Goal: Task Accomplishment & Management: Manage account settings

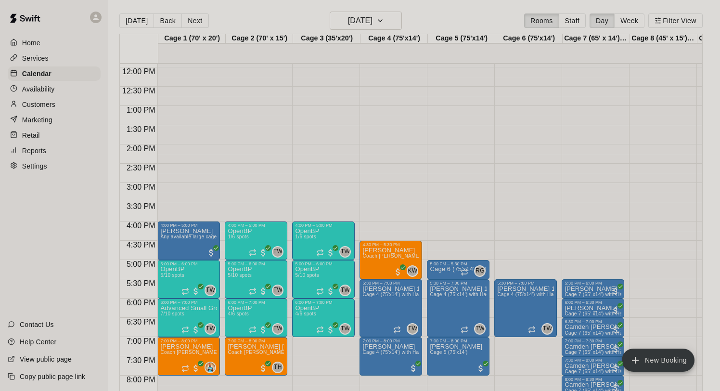
scroll to position [454, 0]
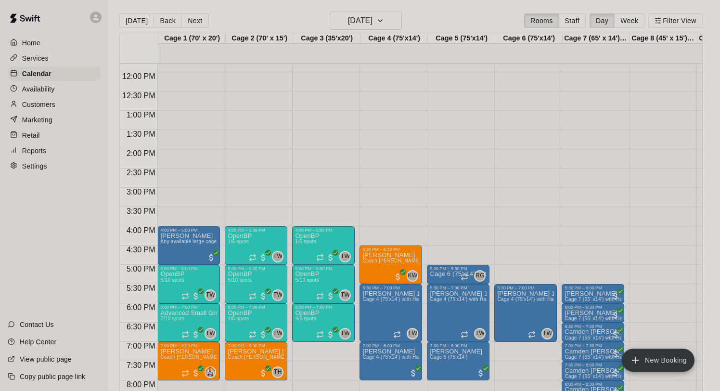
click at [325, 328] on div "4:00 PM – 5:00 PM OpenBP 1/6 spots TW 0 5:00 PM – 6:00 PM OpenBP 5/10 spots TW …" at bounding box center [323, 71] width 63 height 923
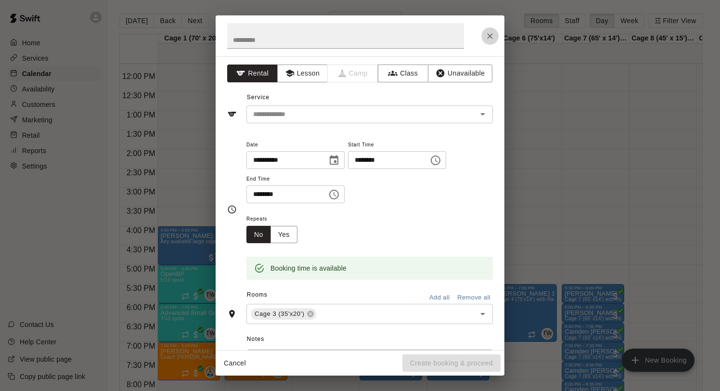
click at [493, 38] on icon "Close" at bounding box center [490, 36] width 10 height 10
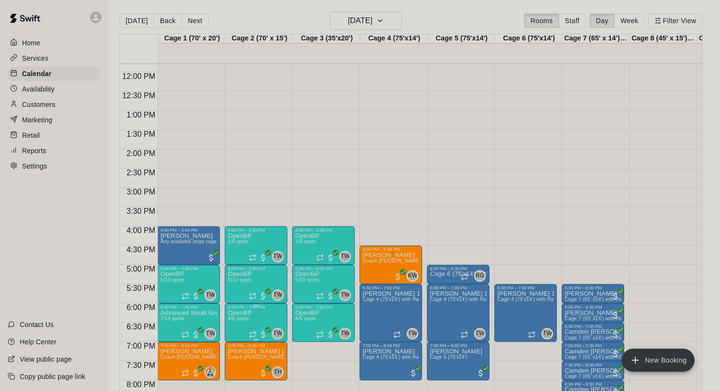
click at [239, 320] on icon "edit" at bounding box center [238, 320] width 12 height 12
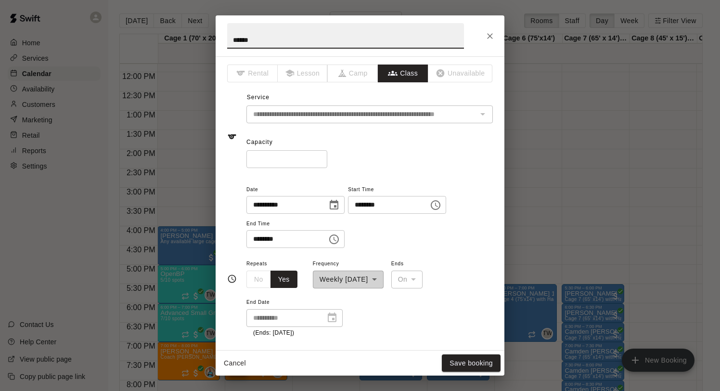
click at [319, 161] on input "*" at bounding box center [286, 159] width 81 height 18
click at [321, 154] on input "*" at bounding box center [286, 159] width 81 height 18
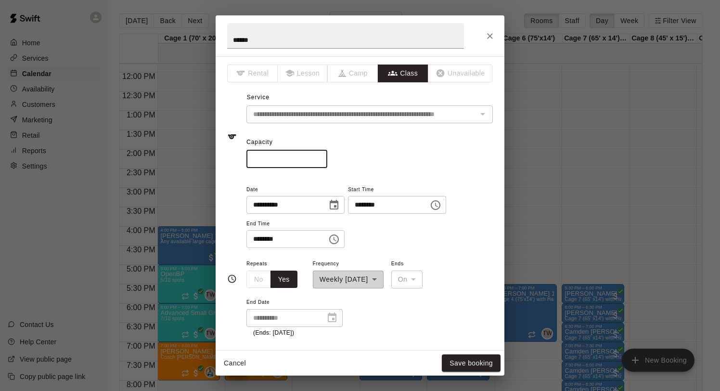
type input "*"
click at [319, 156] on input "*" at bounding box center [286, 159] width 81 height 18
click at [466, 328] on button "Save booking" at bounding box center [471, 363] width 59 height 18
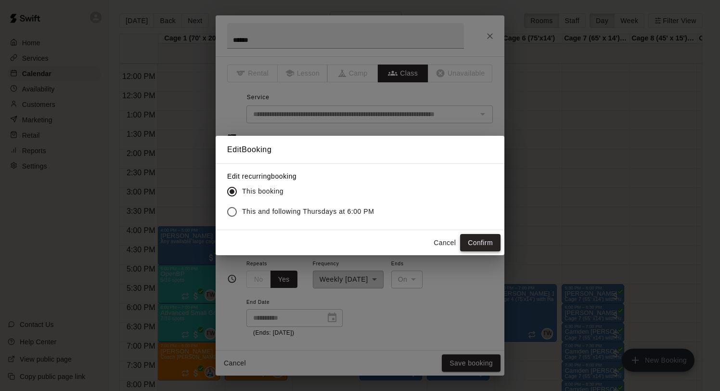
click at [479, 237] on button "Confirm" at bounding box center [480, 243] width 40 height 18
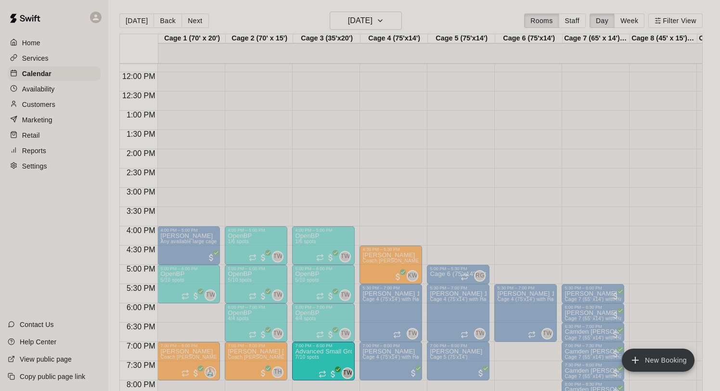
drag, startPoint x: 188, startPoint y: 319, endPoint x: 323, endPoint y: 359, distance: 140.9
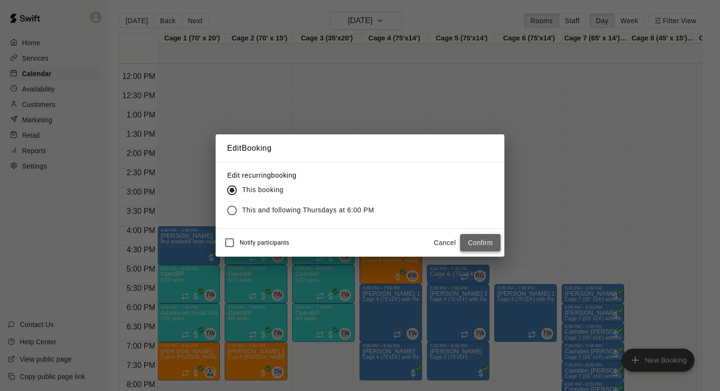
click at [469, 238] on button "Confirm" at bounding box center [480, 243] width 40 height 18
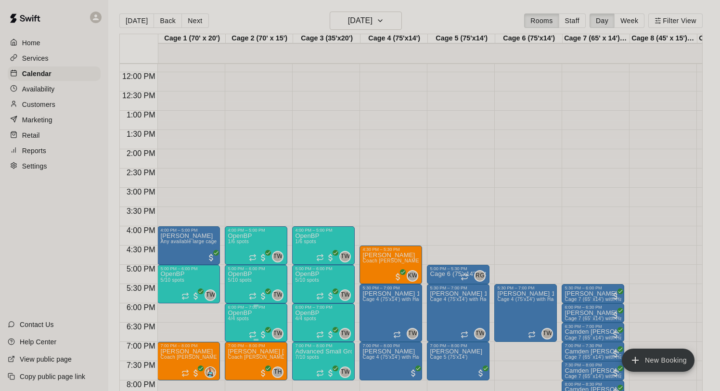
click at [237, 320] on icon "edit" at bounding box center [237, 319] width 9 height 9
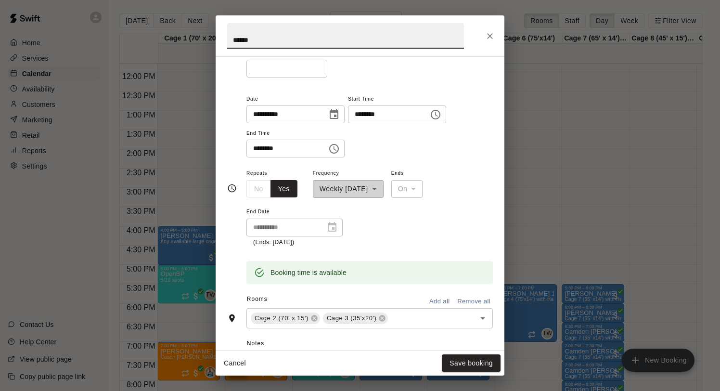
scroll to position [109, 0]
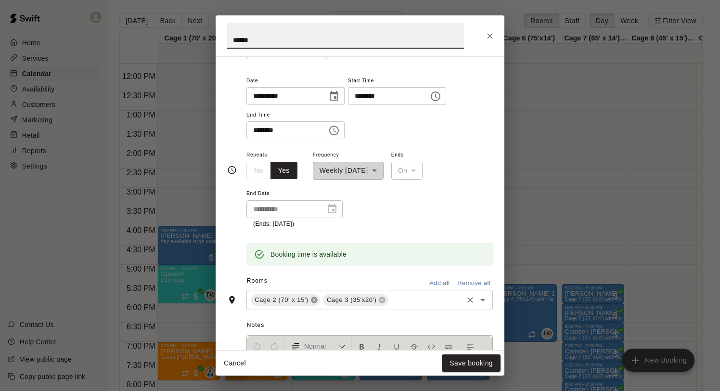
click at [317, 299] on icon at bounding box center [314, 300] width 8 height 8
click at [309, 301] on icon at bounding box center [310, 299] width 6 height 6
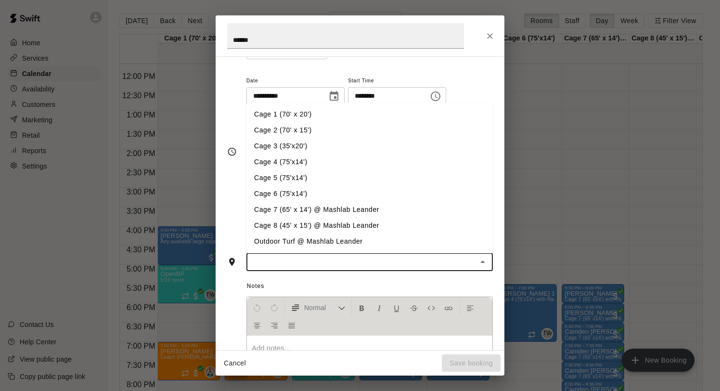
click at [307, 264] on input "text" at bounding box center [361, 262] width 225 height 12
click at [295, 113] on li "Cage 1 (70' x 20')" at bounding box center [369, 114] width 246 height 16
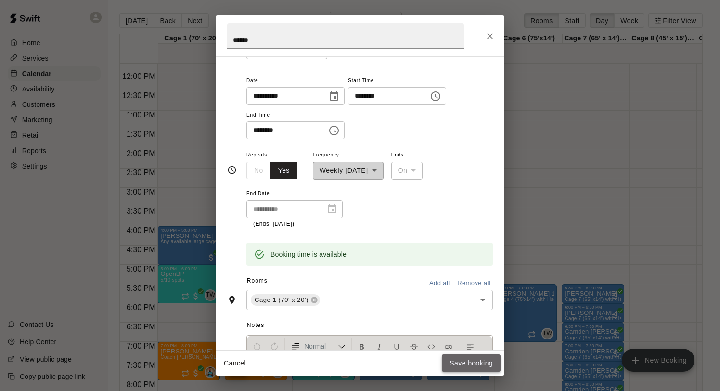
click at [461, 328] on button "Save booking" at bounding box center [471, 363] width 59 height 18
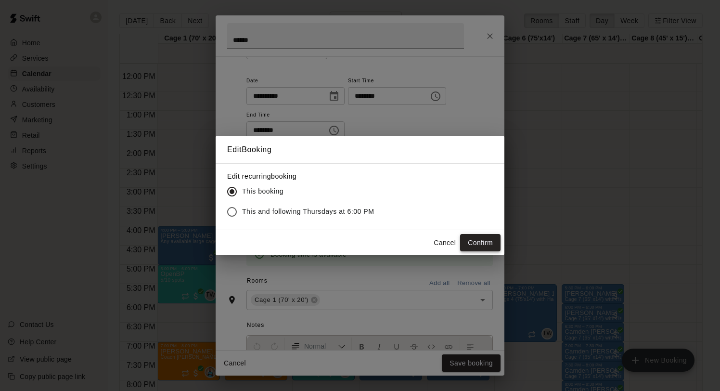
click at [488, 240] on button "Confirm" at bounding box center [480, 243] width 40 height 18
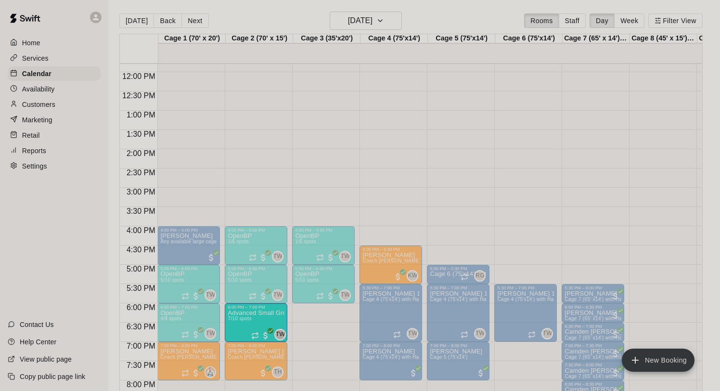
drag, startPoint x: 320, startPoint y: 363, endPoint x: 260, endPoint y: 327, distance: 70.3
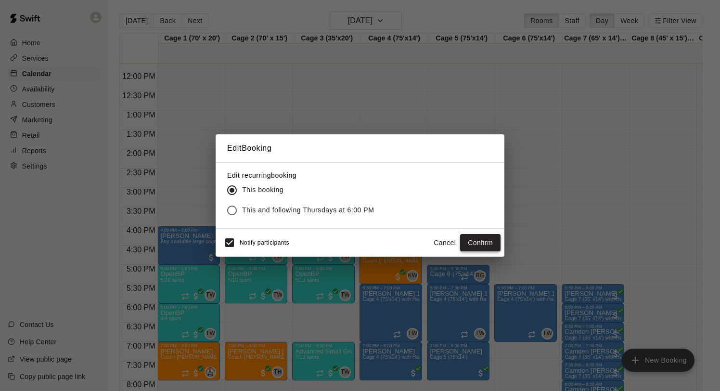
click at [473, 245] on button "Confirm" at bounding box center [480, 243] width 40 height 18
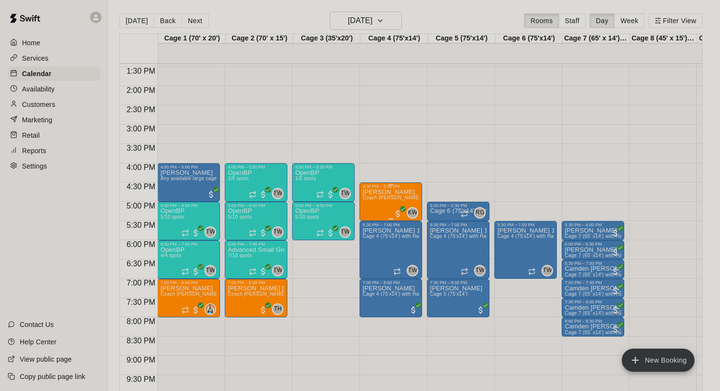
scroll to position [524, 0]
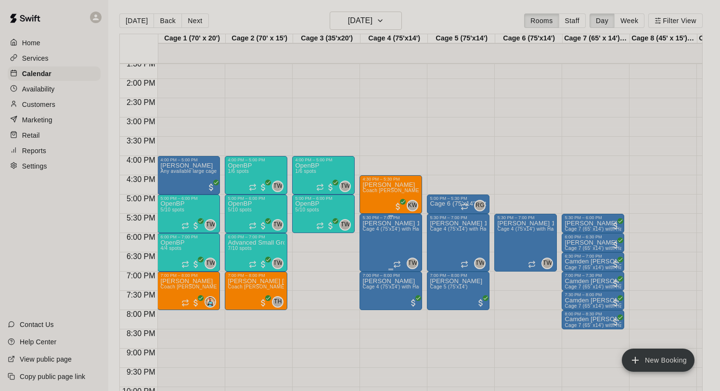
click at [373, 228] on icon "edit" at bounding box center [372, 230] width 9 height 9
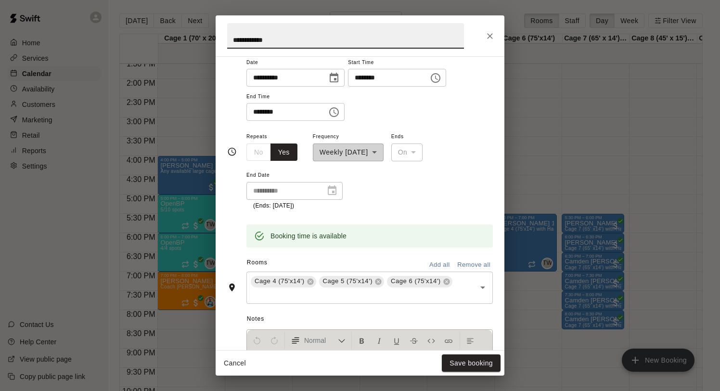
scroll to position [87, 0]
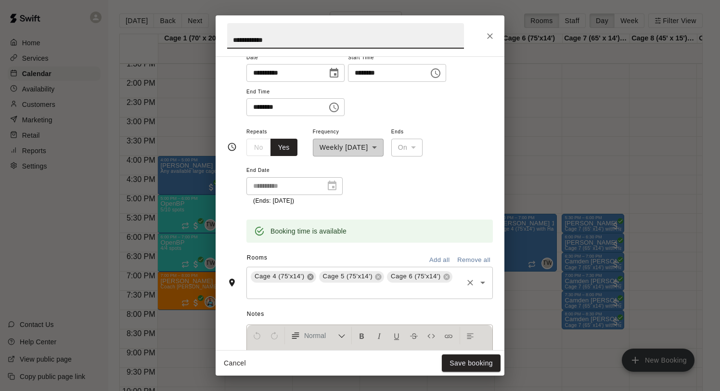
click at [307, 278] on icon at bounding box center [310, 276] width 6 height 6
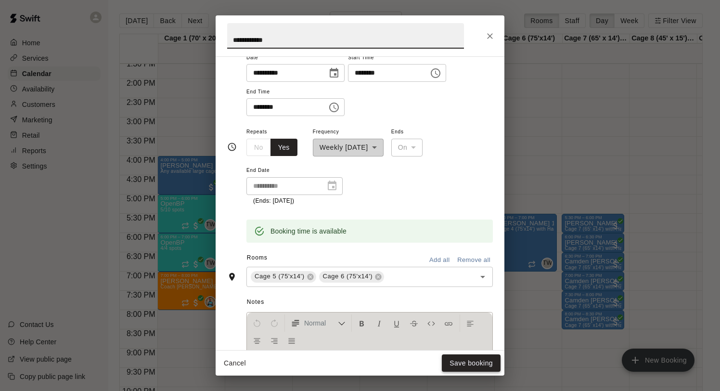
click at [474, 328] on button "Save booking" at bounding box center [471, 363] width 59 height 18
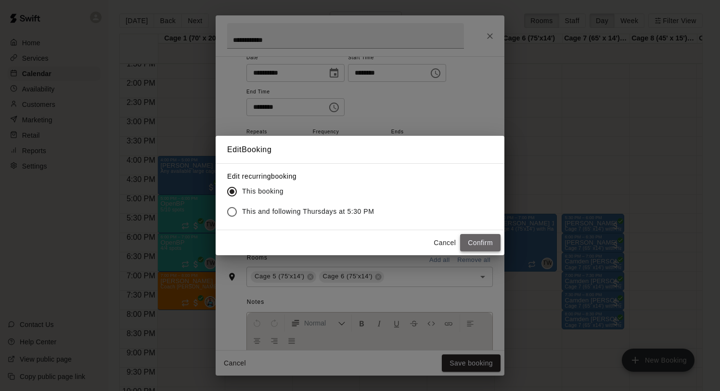
click at [493, 240] on button "Confirm" at bounding box center [480, 243] width 40 height 18
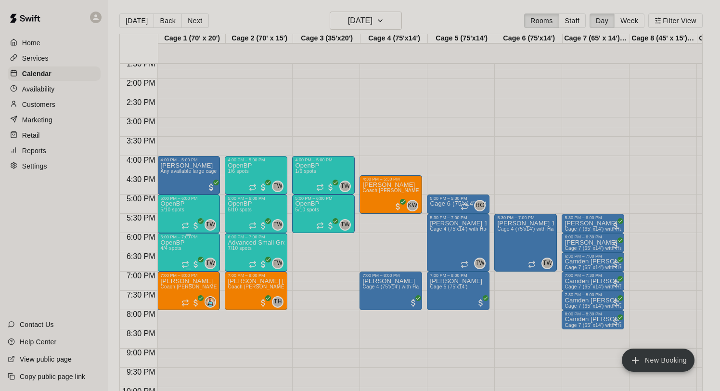
click at [172, 251] on span "4/4 spots" at bounding box center [170, 247] width 21 height 5
click at [173, 254] on icon "edit" at bounding box center [170, 256] width 12 height 12
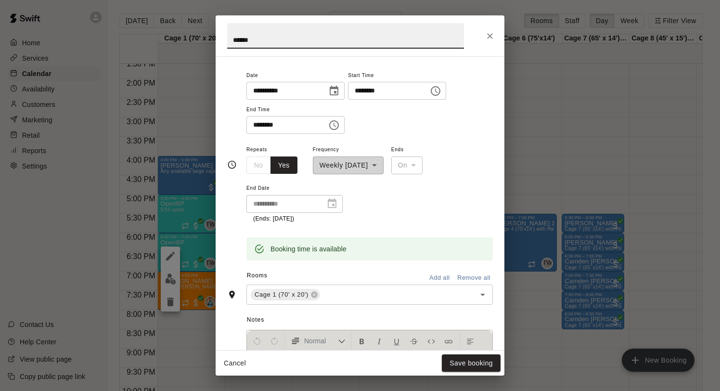
scroll to position [123, 0]
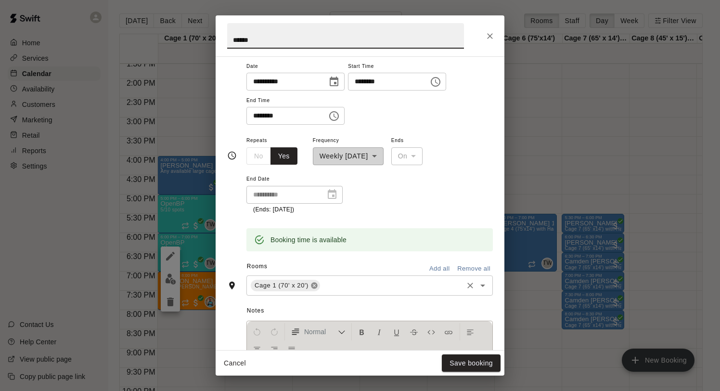
click at [311, 285] on icon at bounding box center [314, 285] width 6 height 6
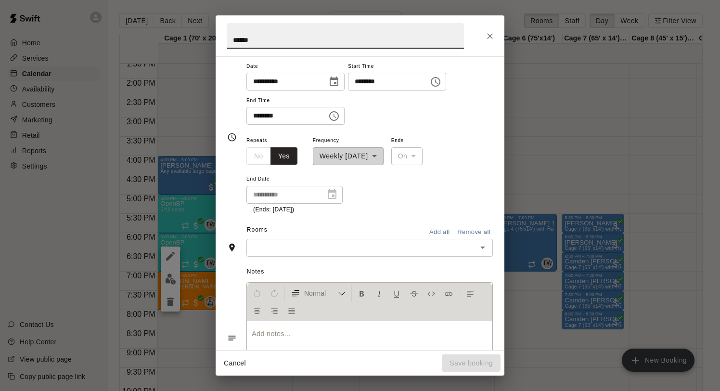
click at [304, 247] on input "text" at bounding box center [361, 247] width 225 height 12
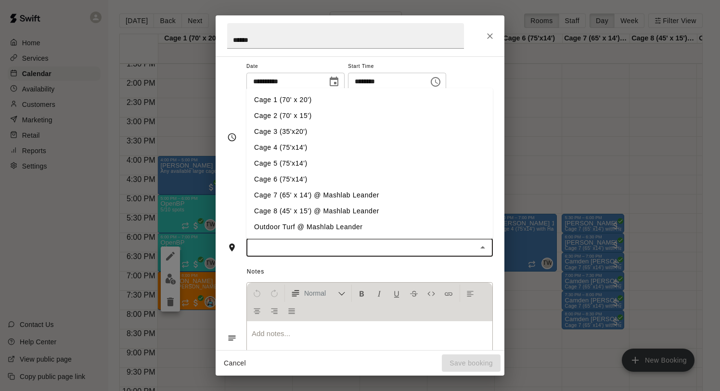
click at [293, 147] on li "Cage 4 (75'x14')" at bounding box center [369, 147] width 246 height 16
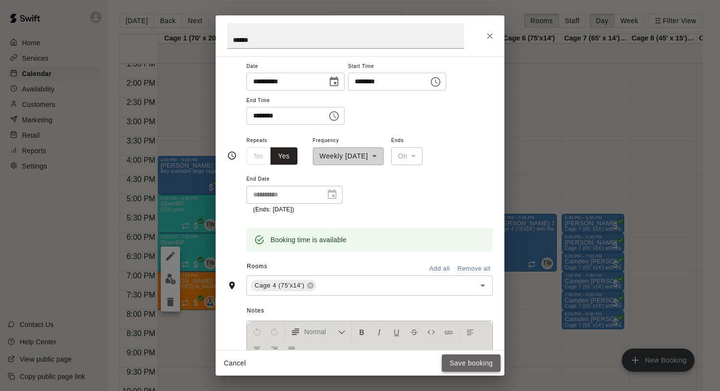
click at [469, 328] on button "Save booking" at bounding box center [471, 363] width 59 height 18
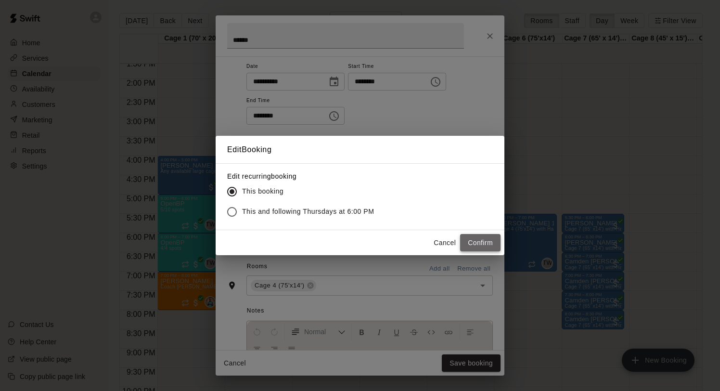
click at [485, 239] on button "Confirm" at bounding box center [480, 243] width 40 height 18
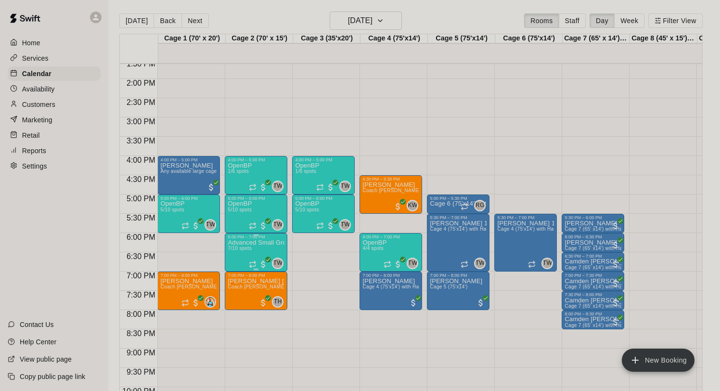
click at [236, 250] on span "7/10 spots" at bounding box center [240, 247] width 24 height 5
click at [236, 258] on icon "edit" at bounding box center [237, 256] width 9 height 9
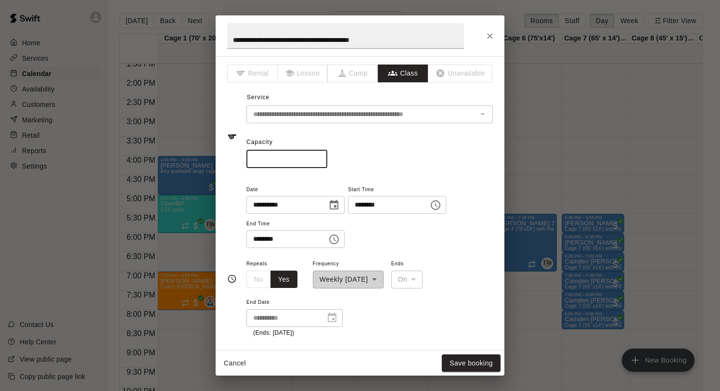
click at [317, 162] on input "*" at bounding box center [286, 159] width 81 height 18
type input "*"
click at [317, 162] on input "*" at bounding box center [286, 159] width 81 height 18
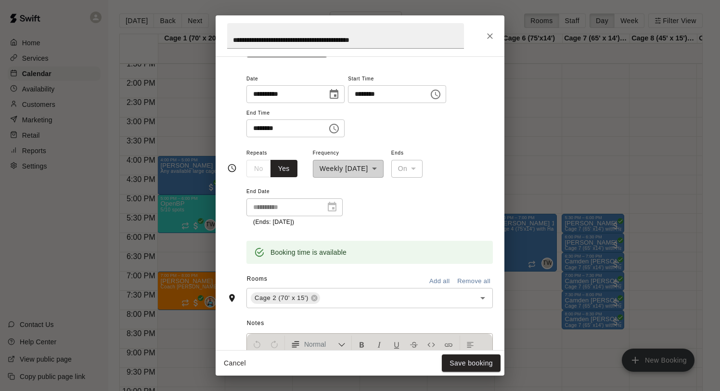
scroll to position [118, 0]
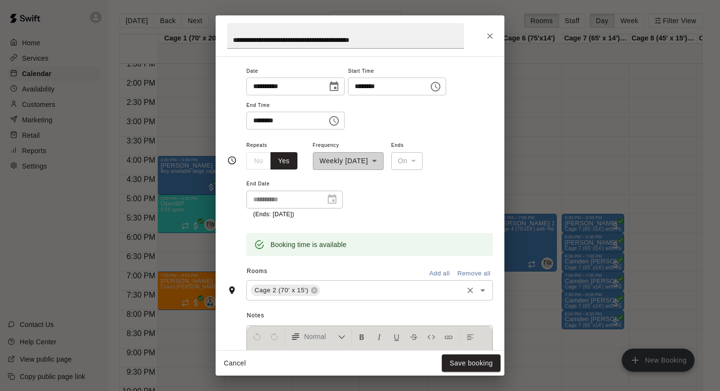
click at [334, 289] on input "text" at bounding box center [391, 290] width 140 height 12
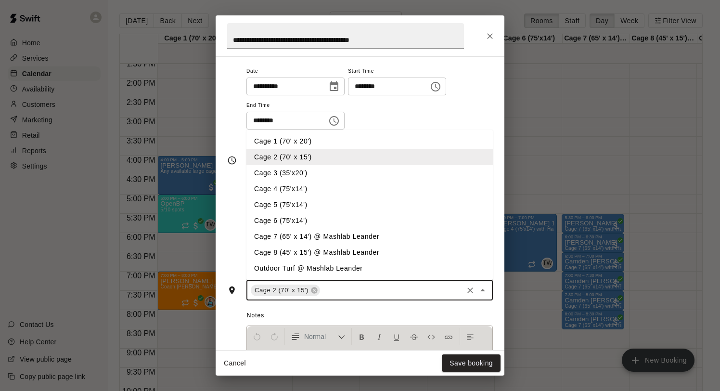
click at [290, 147] on li "Cage 1 (70' x 20')" at bounding box center [369, 141] width 246 height 16
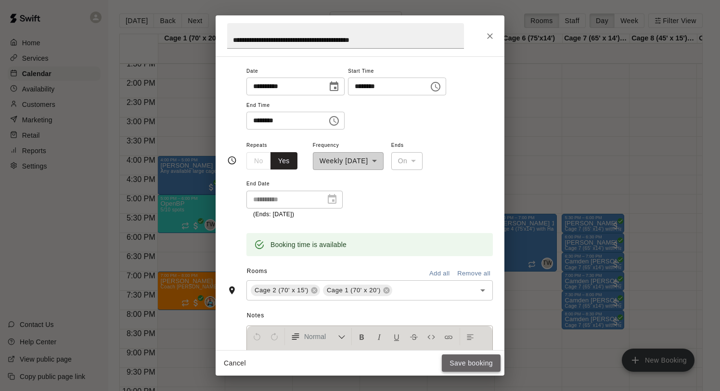
click at [459, 328] on button "Save booking" at bounding box center [471, 363] width 59 height 18
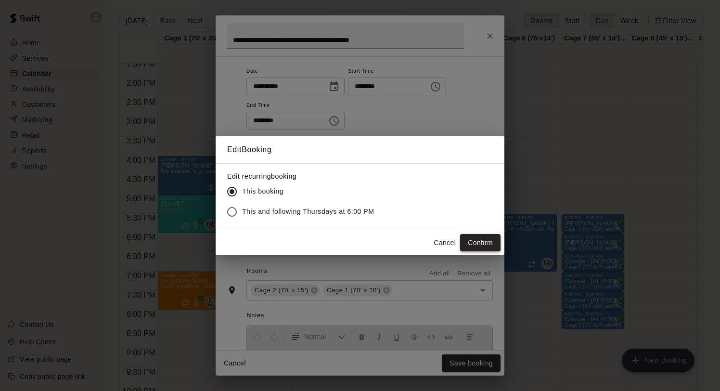
click at [480, 240] on button "Confirm" at bounding box center [480, 243] width 40 height 18
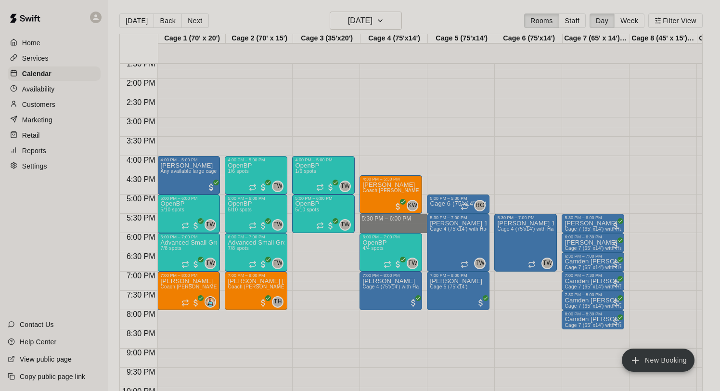
drag, startPoint x: 379, startPoint y: 217, endPoint x: 379, endPoint y: 229, distance: 12.5
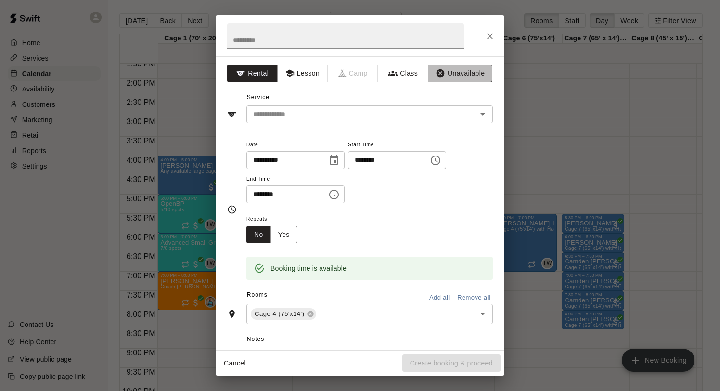
click at [445, 71] on button "Unavailable" at bounding box center [460, 73] width 64 height 18
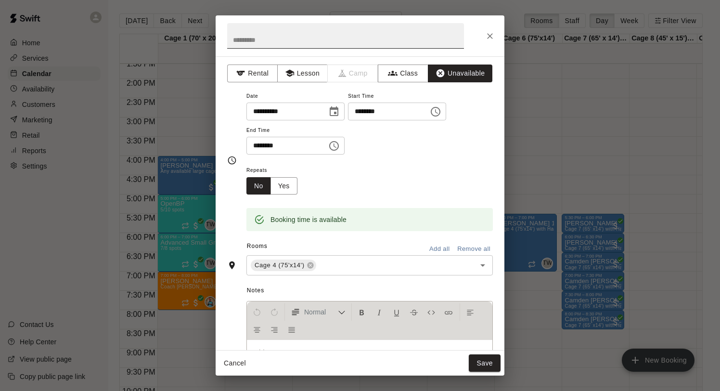
click at [324, 38] on input "text" at bounding box center [345, 35] width 237 height 25
type input "****"
click at [486, 328] on button "Save" at bounding box center [484, 363] width 32 height 18
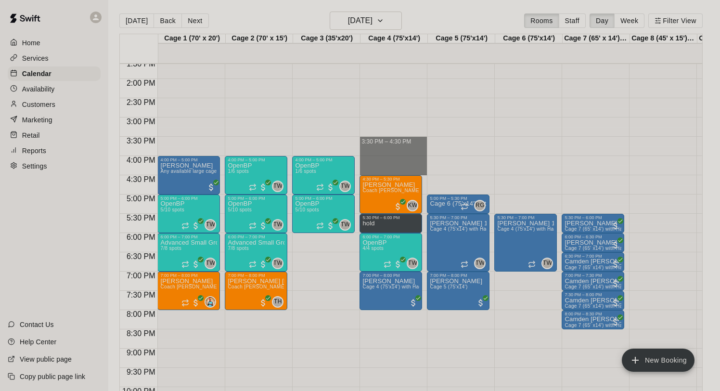
drag, startPoint x: 397, startPoint y: 139, endPoint x: 398, endPoint y: 171, distance: 31.7
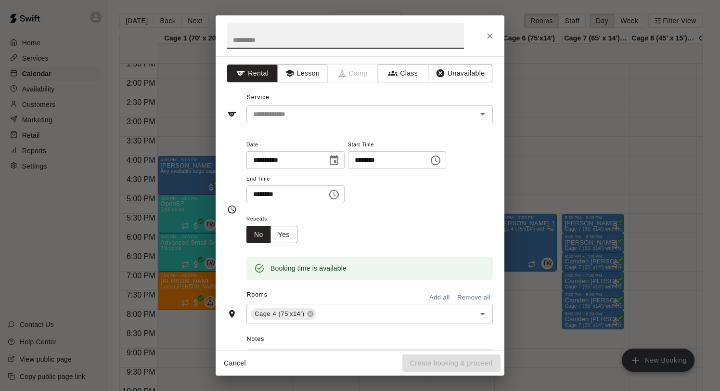
click at [489, 36] on icon "Close" at bounding box center [490, 36] width 6 height 6
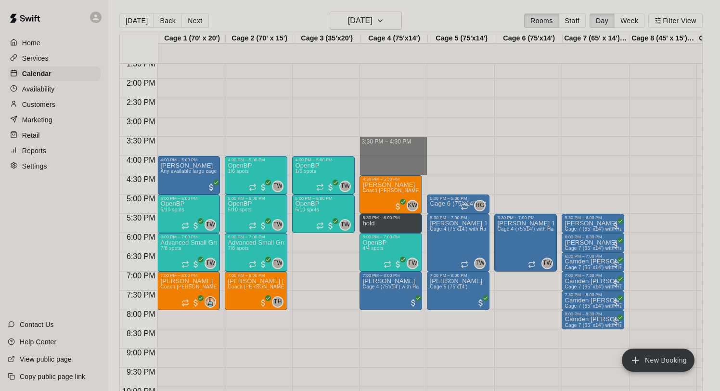
drag, startPoint x: 375, startPoint y: 140, endPoint x: 376, endPoint y: 168, distance: 28.4
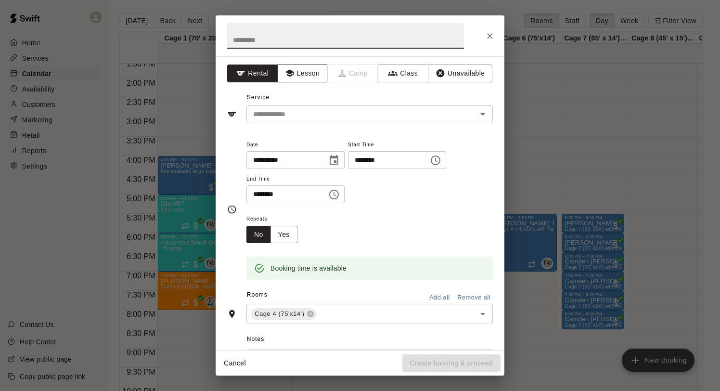
click at [308, 71] on button "Lesson" at bounding box center [302, 73] width 51 height 18
click at [286, 37] on input "text" at bounding box center [345, 35] width 237 height 25
type input "******"
click at [347, 113] on input "text" at bounding box center [355, 114] width 212 height 12
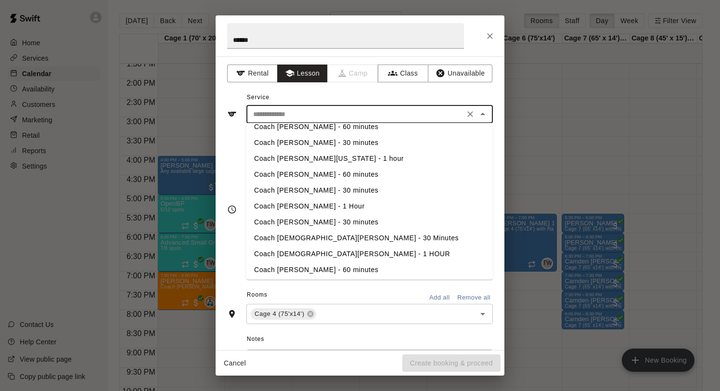
scroll to position [29, 0]
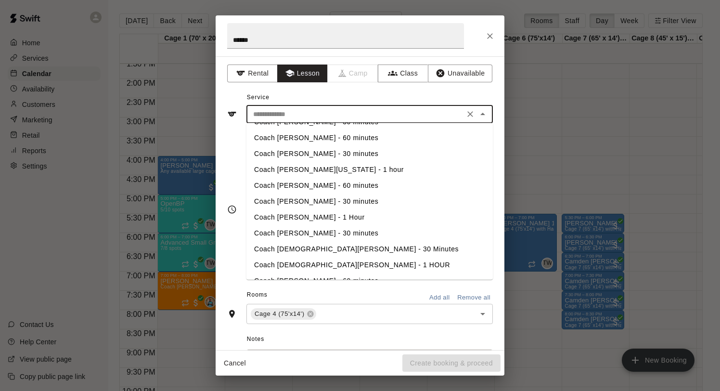
click at [331, 167] on li "Coach [PERSON_NAME][US_STATE] - 1 hour" at bounding box center [369, 170] width 246 height 16
type input "**********"
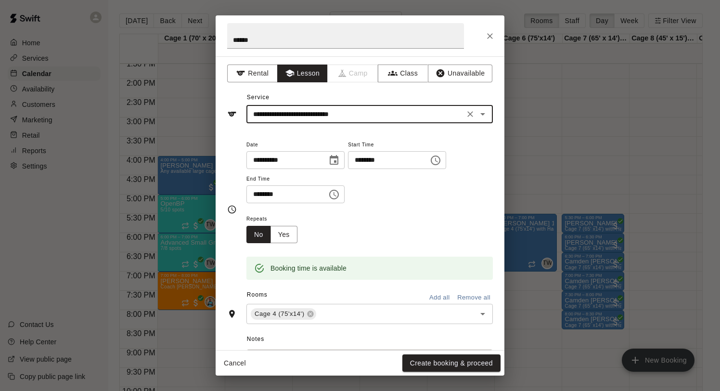
scroll to position [24, 0]
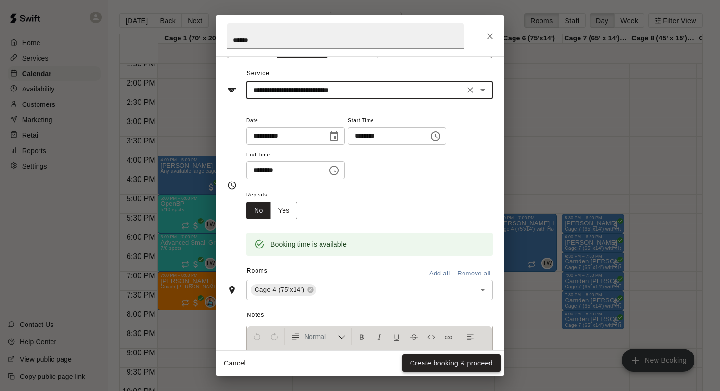
click at [434, 328] on button "Create booking & proceed" at bounding box center [451, 363] width 98 height 18
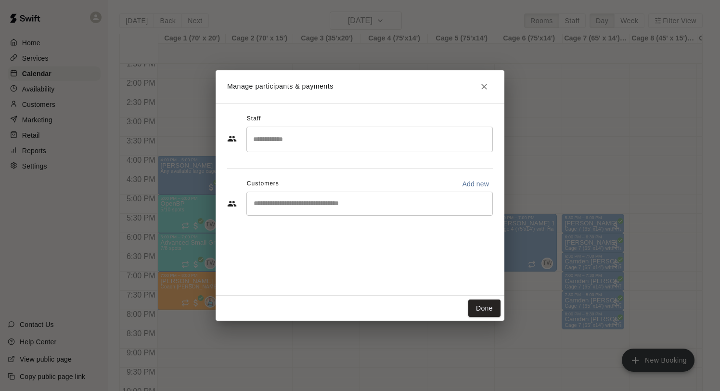
click at [304, 146] on input "Search staff" at bounding box center [370, 139] width 238 height 17
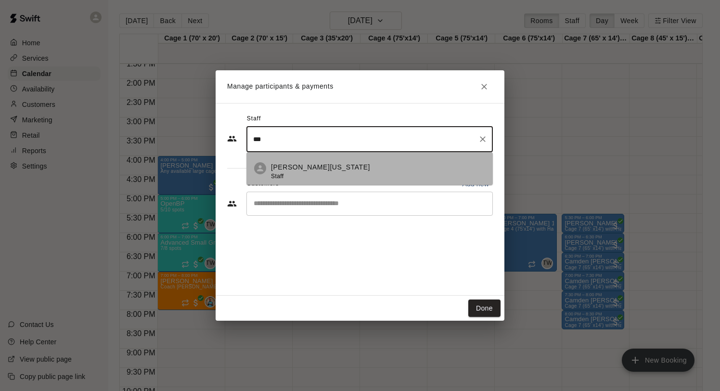
click at [303, 169] on p "Kelan Washington" at bounding box center [320, 167] width 99 height 10
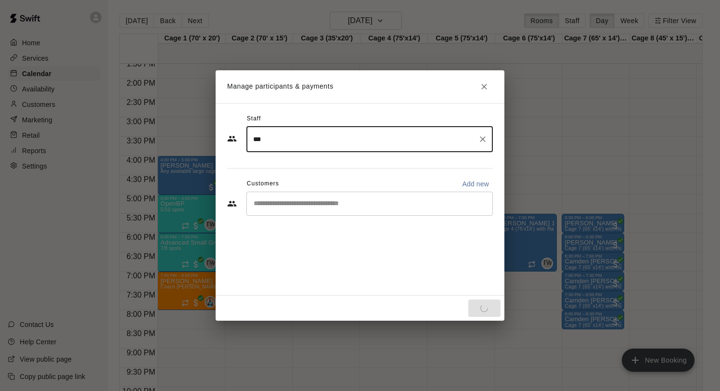
click at [311, 209] on div "​" at bounding box center [369, 203] width 246 height 24
type input "***"
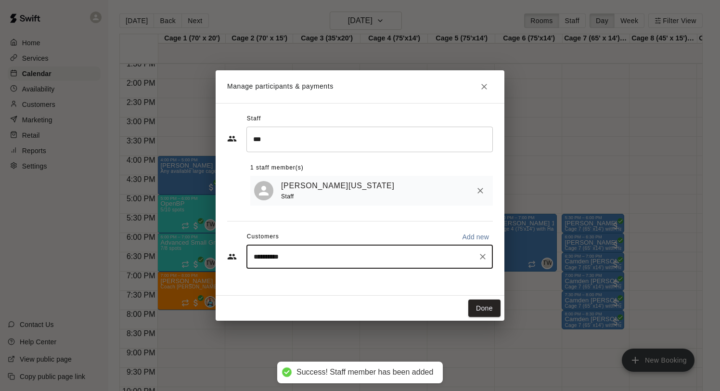
type input "**********"
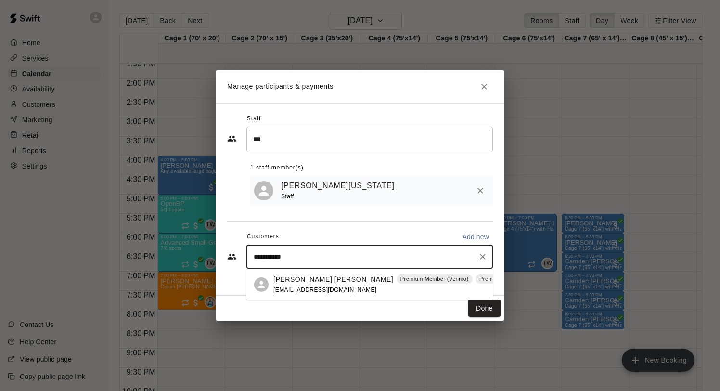
click at [304, 278] on p "Cannon Wyss" at bounding box center [333, 279] width 120 height 10
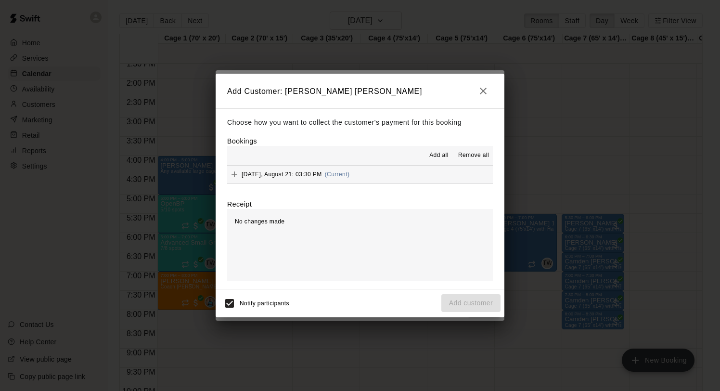
click at [370, 164] on div "Add all Remove all" at bounding box center [360, 155] width 266 height 19
click at [370, 166] on button "Thursday, August 21: 03:30 PM (Current)" at bounding box center [360, 174] width 266 height 18
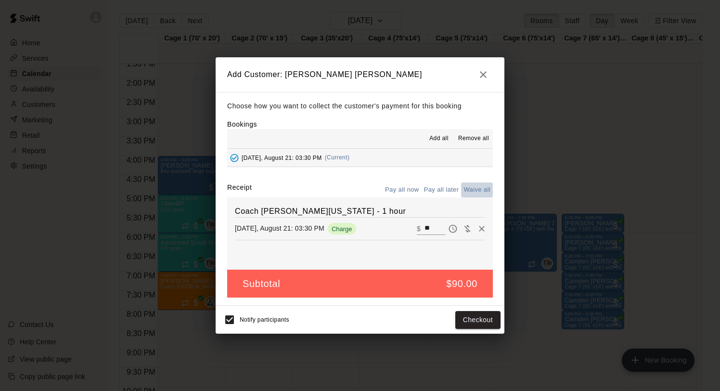
click at [471, 187] on button "Waive all" at bounding box center [477, 189] width 32 height 15
type input "*"
click at [468, 320] on button "Add customer" at bounding box center [470, 320] width 59 height 18
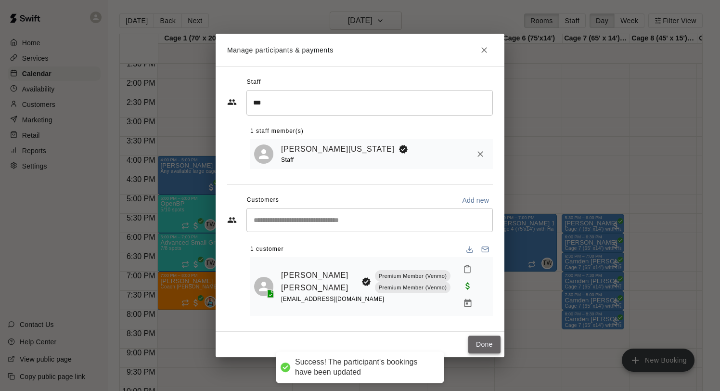
click at [478, 328] on button "Done" at bounding box center [484, 344] width 32 height 18
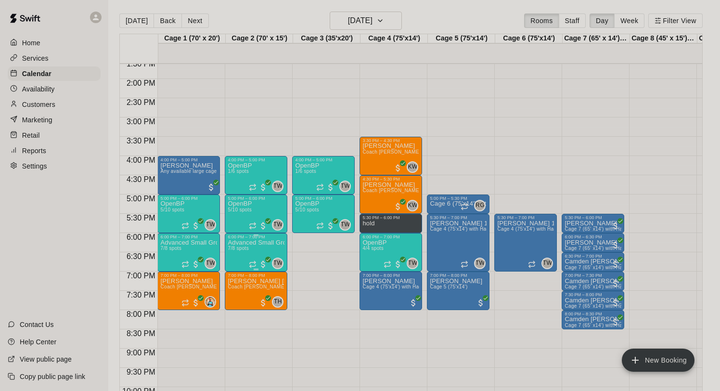
click at [257, 242] on p "Advanced Small Group / Batting Practice 11 & UP" at bounding box center [256, 242] width 57 height 0
click at [240, 256] on icon "edit" at bounding box center [238, 253] width 12 height 12
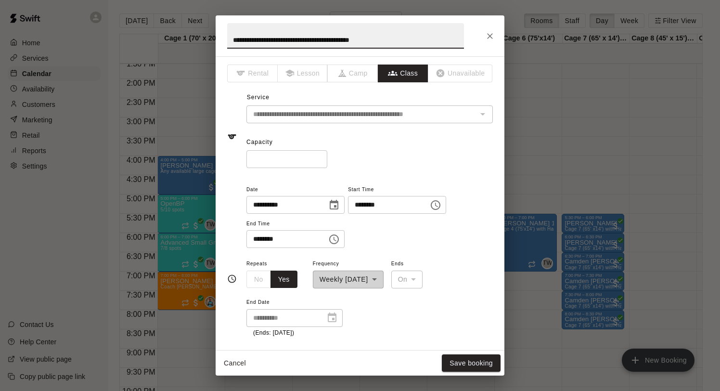
click at [320, 155] on input "*" at bounding box center [286, 159] width 81 height 18
type input "**"
click at [320, 155] on input "**" at bounding box center [286, 159] width 81 height 18
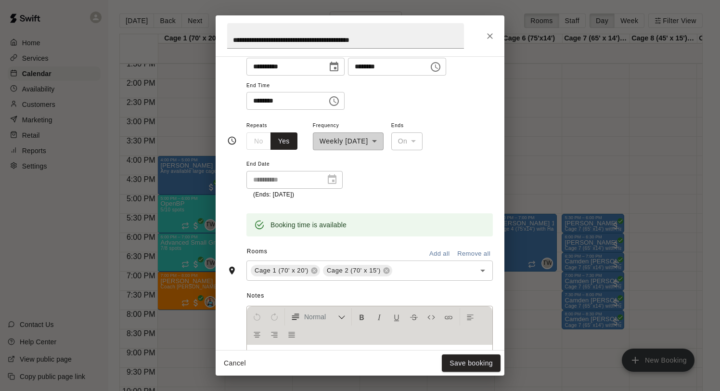
scroll to position [141, 0]
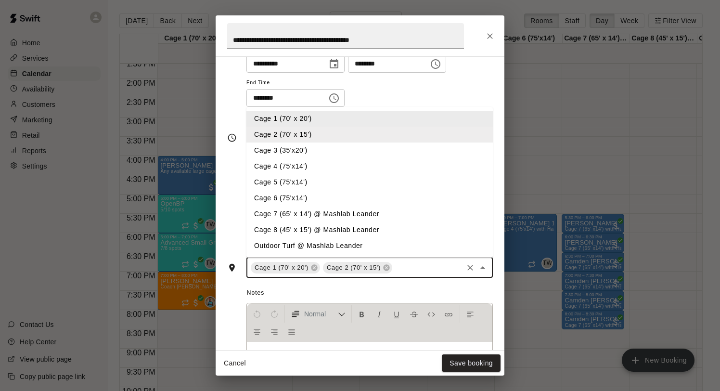
click at [417, 266] on input "text" at bounding box center [427, 267] width 68 height 12
click at [323, 151] on li "Cage 3 (35'x20')" at bounding box center [369, 150] width 246 height 16
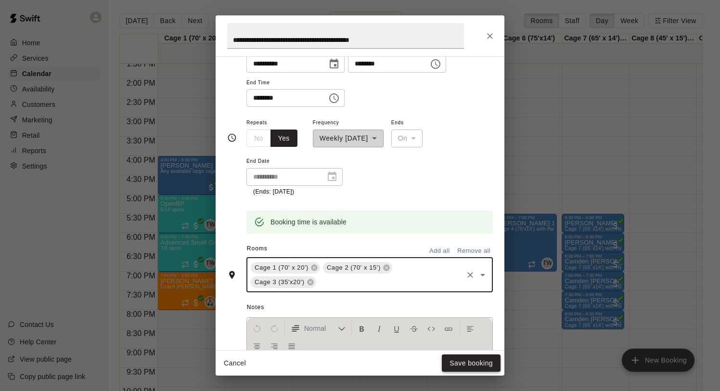
click at [478, 328] on button "Save booking" at bounding box center [471, 363] width 59 height 18
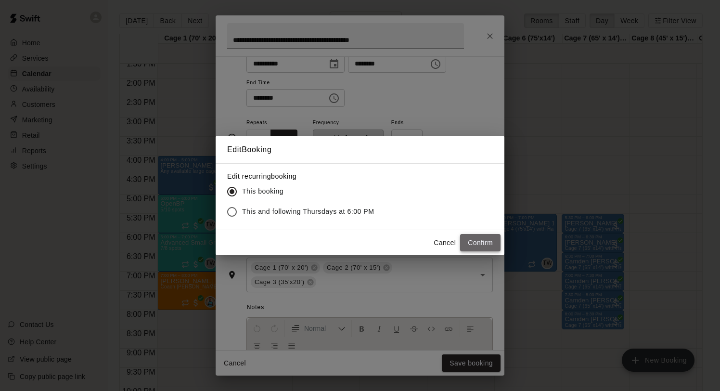
click at [468, 241] on button "Confirm" at bounding box center [480, 243] width 40 height 18
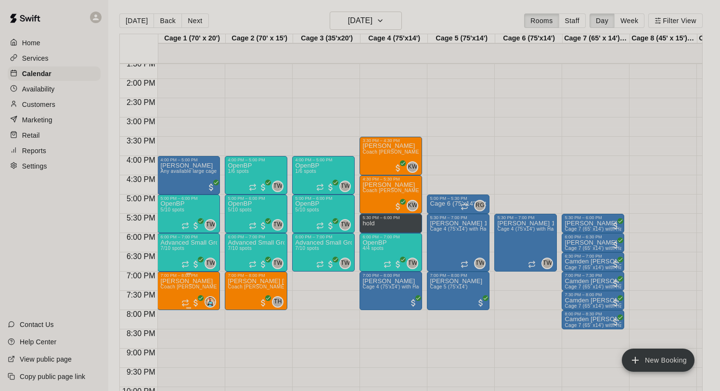
click at [181, 288] on span "Coach [PERSON_NAME] - 60 minutes" at bounding box center [204, 286] width 88 height 5
click at [170, 328] on icon "delete" at bounding box center [170, 340] width 7 height 9
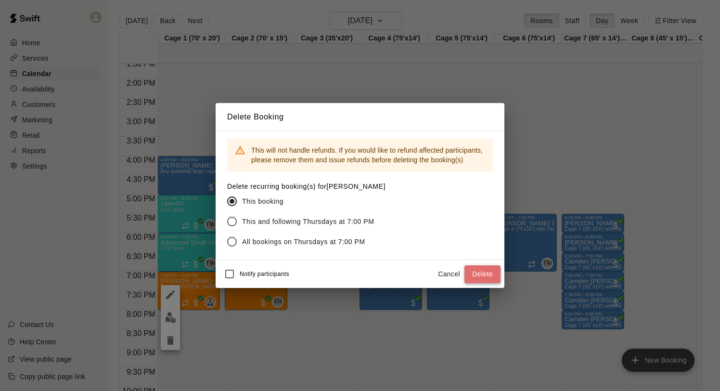
click at [485, 273] on button "Delete" at bounding box center [482, 274] width 36 height 18
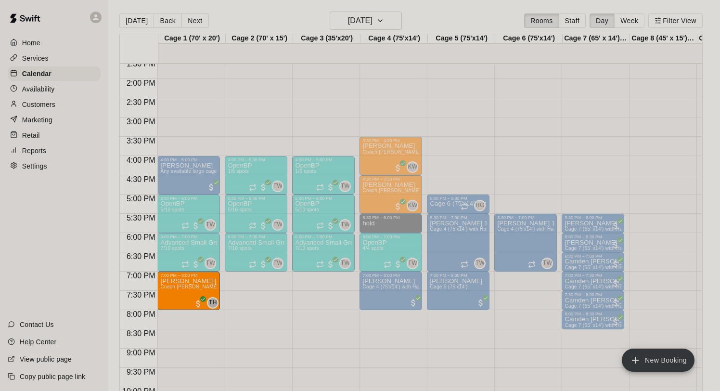
drag, startPoint x: 259, startPoint y: 290, endPoint x: 202, endPoint y: 291, distance: 56.3
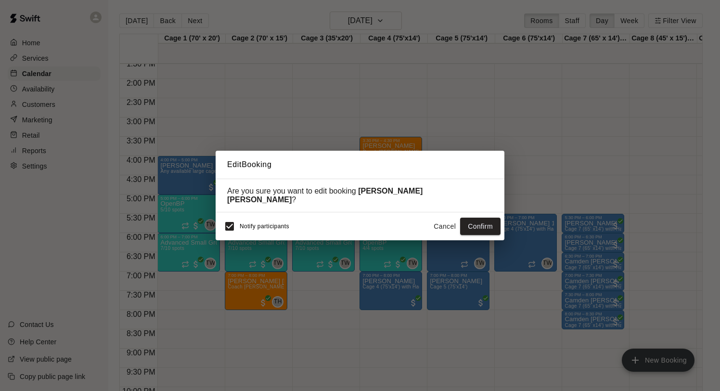
click at [262, 223] on span "Notify participants" at bounding box center [265, 226] width 50 height 7
click at [474, 222] on button "Confirm" at bounding box center [480, 226] width 40 height 18
